Goal: Check status

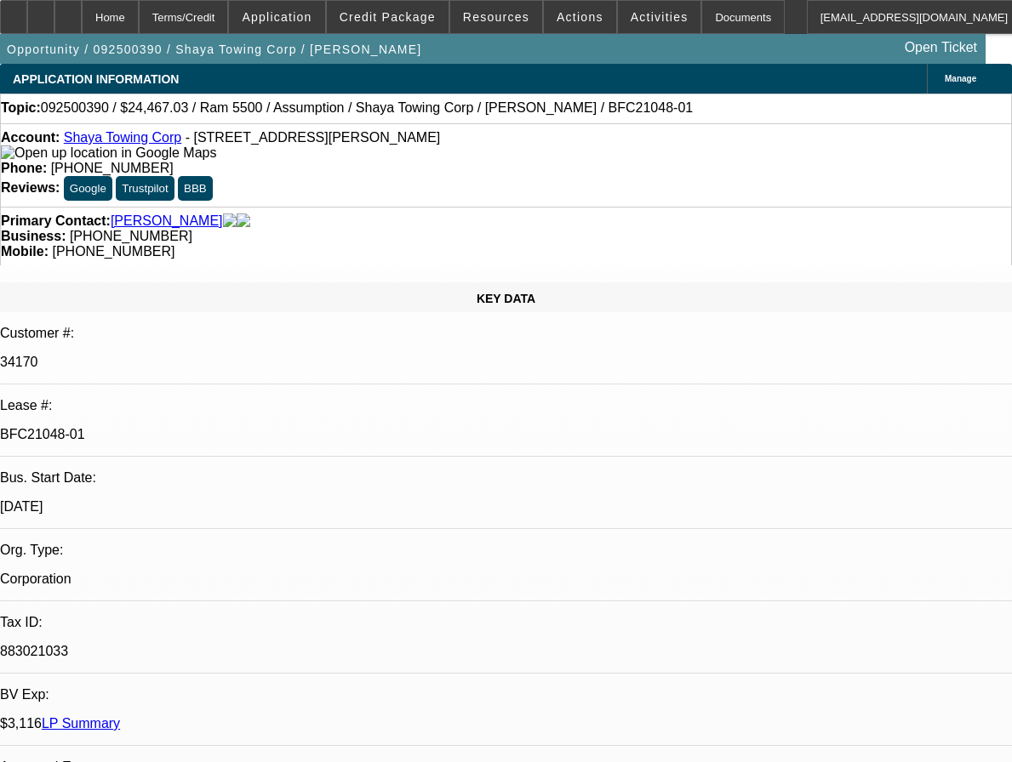
select select "0"
select select "2"
select select "0.1"
select select "4"
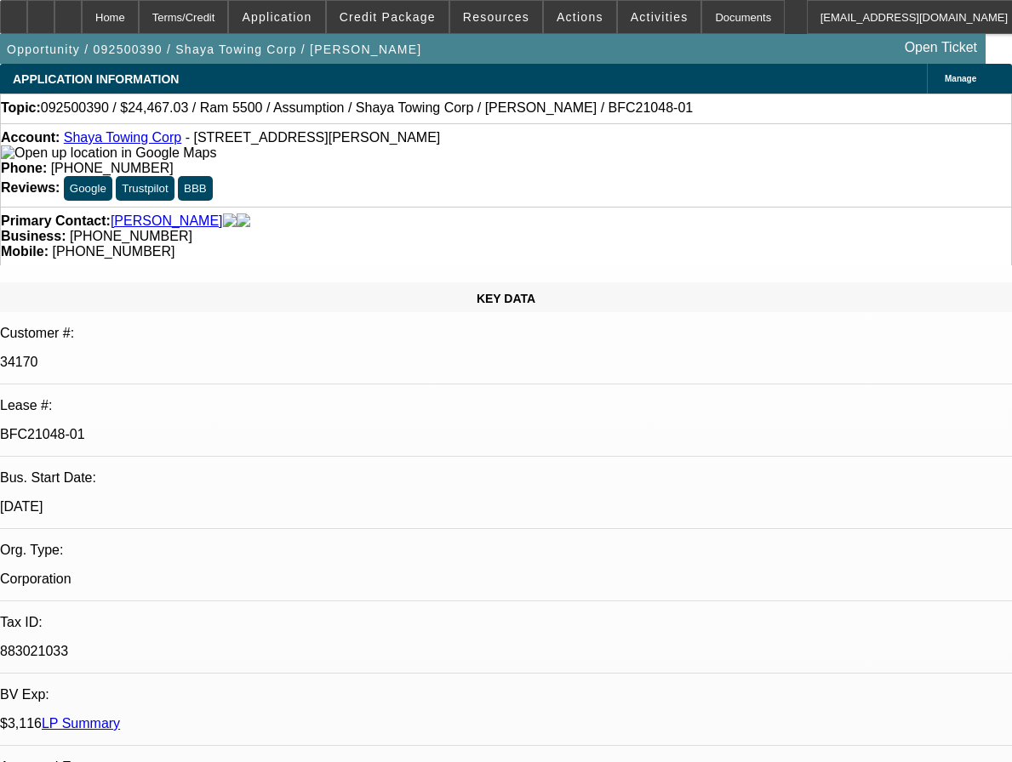
select select "0"
select select "0.1"
select select "4"
click at [713, 22] on div "Documents" at bounding box center [742, 17] width 83 height 34
